Goal: Information Seeking & Learning: Learn about a topic

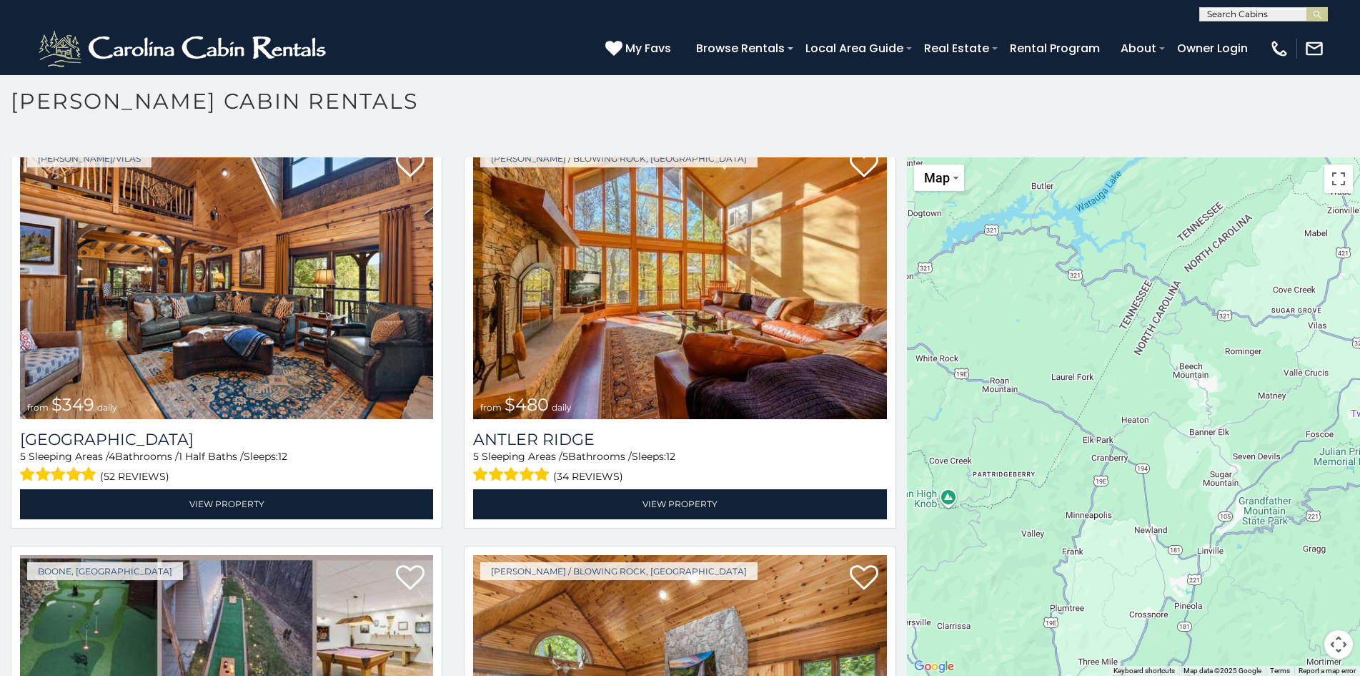
click at [912, 553] on div at bounding box center [1133, 416] width 453 height 518
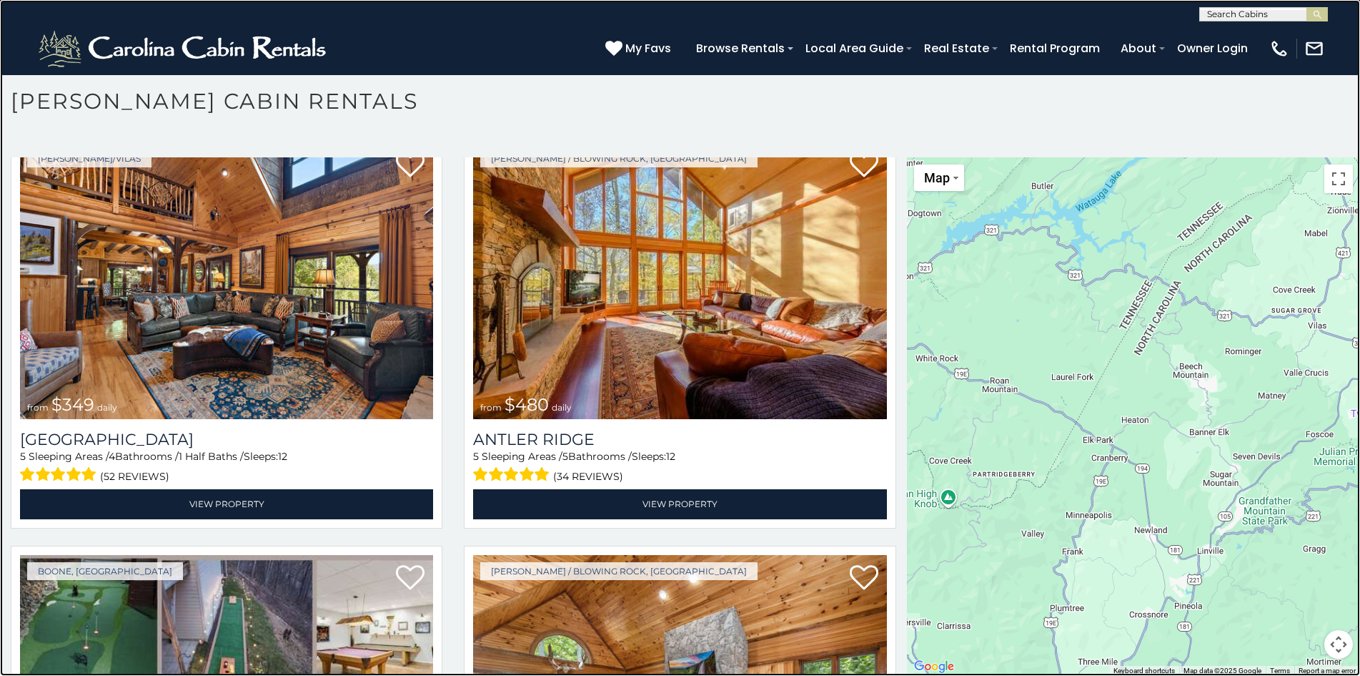
click at [238, 79] on link at bounding box center [680, 338] width 1360 height 676
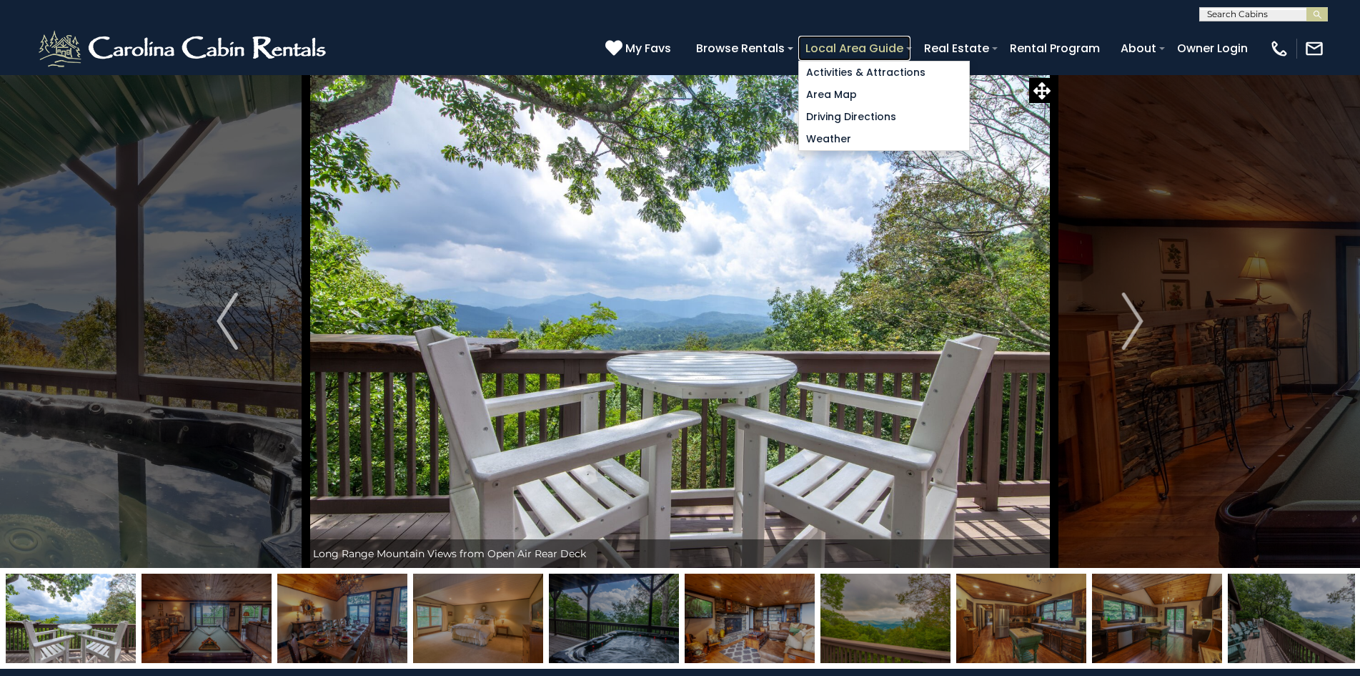
click at [834, 44] on link "Local Area Guide" at bounding box center [855, 48] width 112 height 25
